Goal: Navigation & Orientation: Find specific page/section

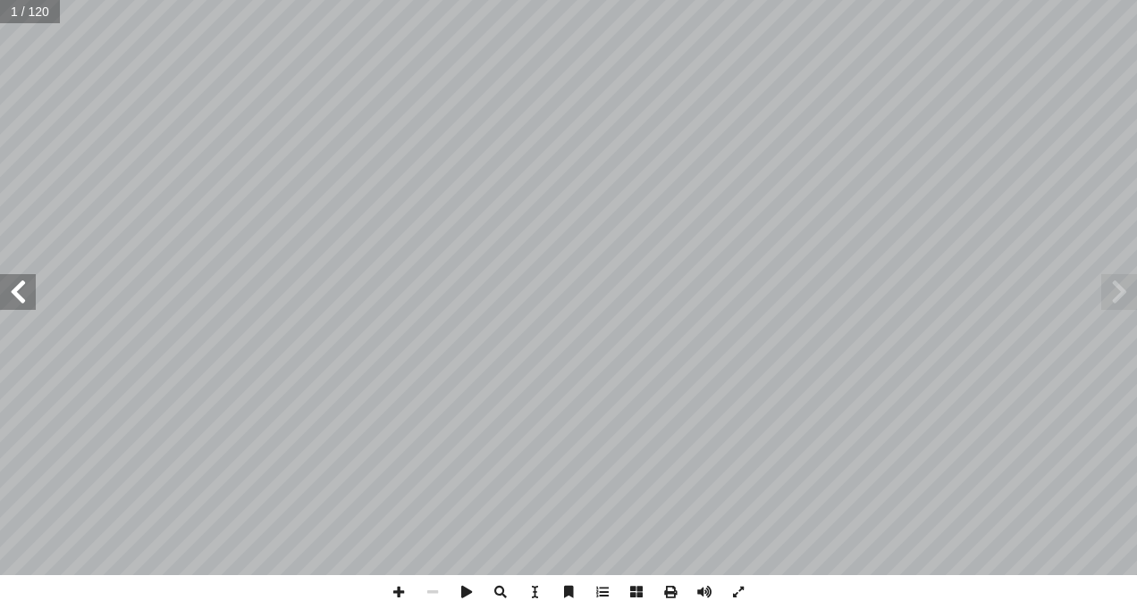
click at [17, 294] on span at bounding box center [18, 292] width 36 height 36
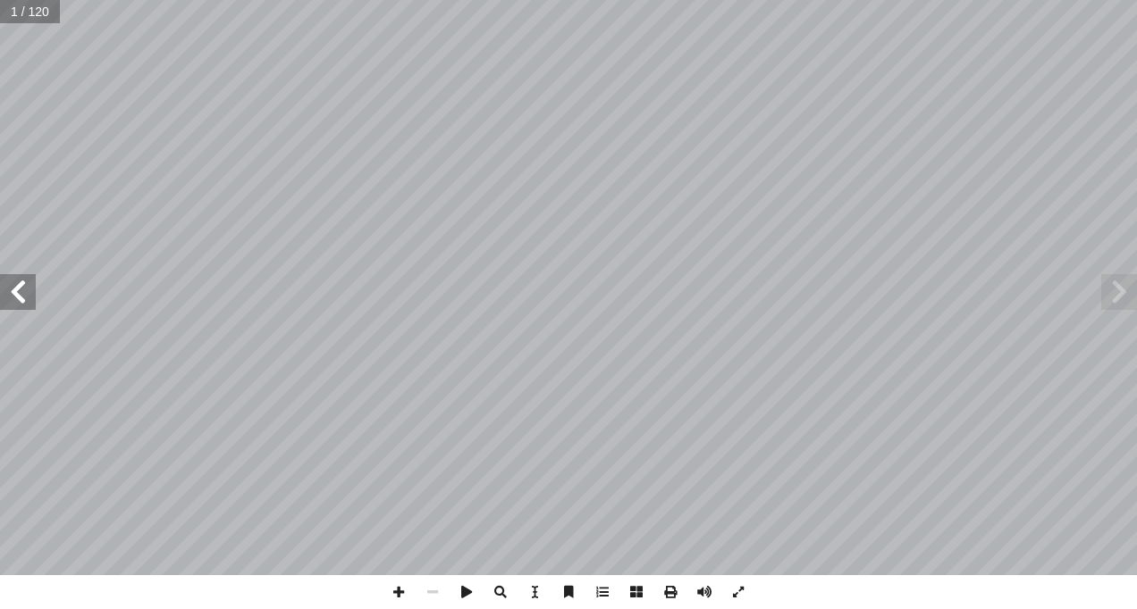
click at [17, 294] on span at bounding box center [18, 292] width 36 height 36
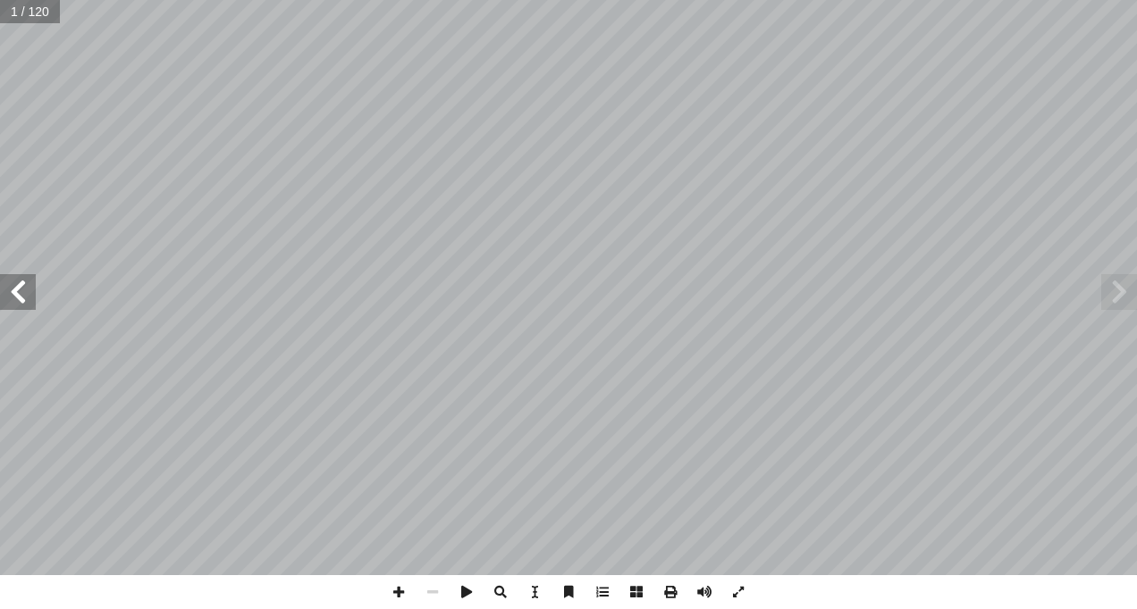
click at [17, 294] on span at bounding box center [18, 292] width 36 height 36
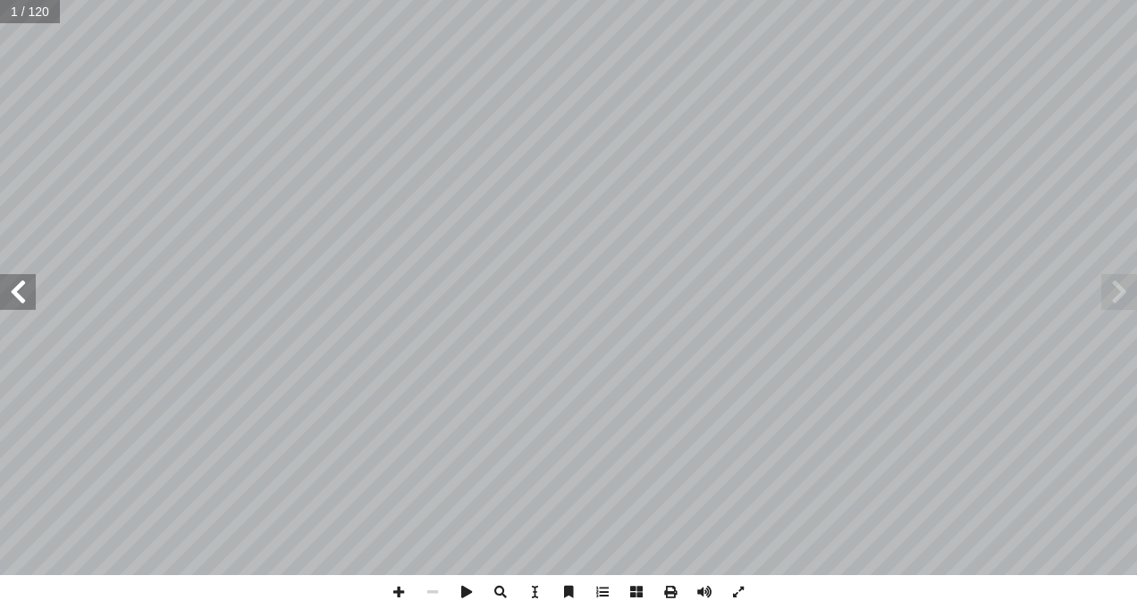
click at [17, 294] on span at bounding box center [18, 292] width 36 height 36
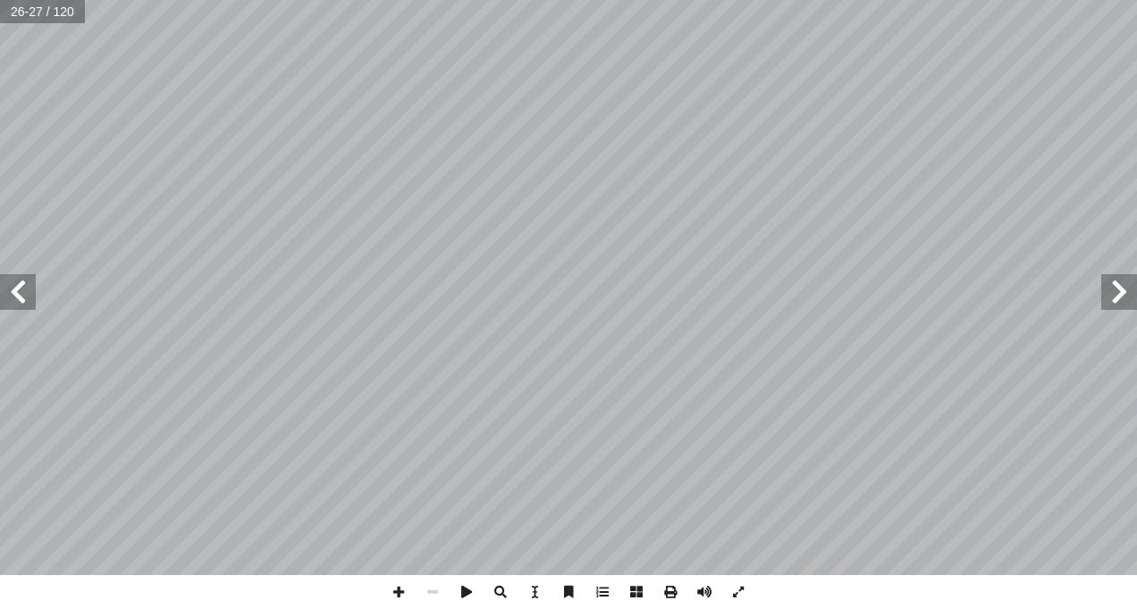
click at [17, 294] on span at bounding box center [18, 292] width 36 height 36
click at [15, 293] on span at bounding box center [18, 292] width 36 height 36
